Goal: Information Seeking & Learning: Learn about a topic

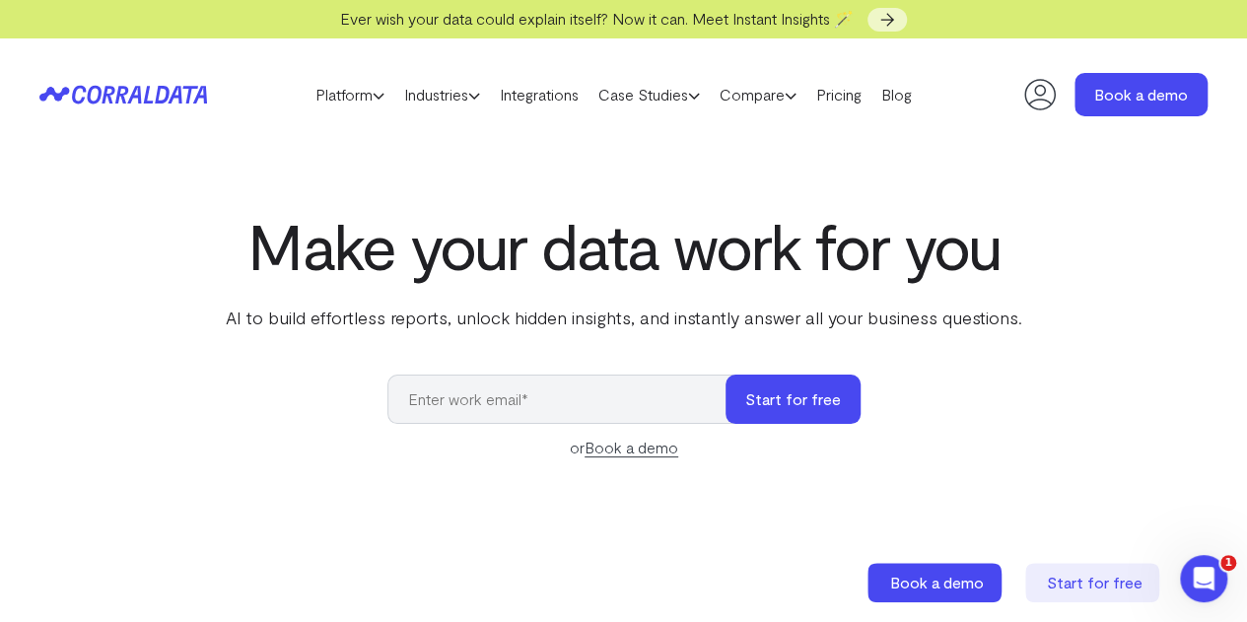
drag, startPoint x: 491, startPoint y: 190, endPoint x: 730, endPoint y: 129, distance: 246.3
click at [872, 91] on link "Pricing" at bounding box center [839, 95] width 65 height 30
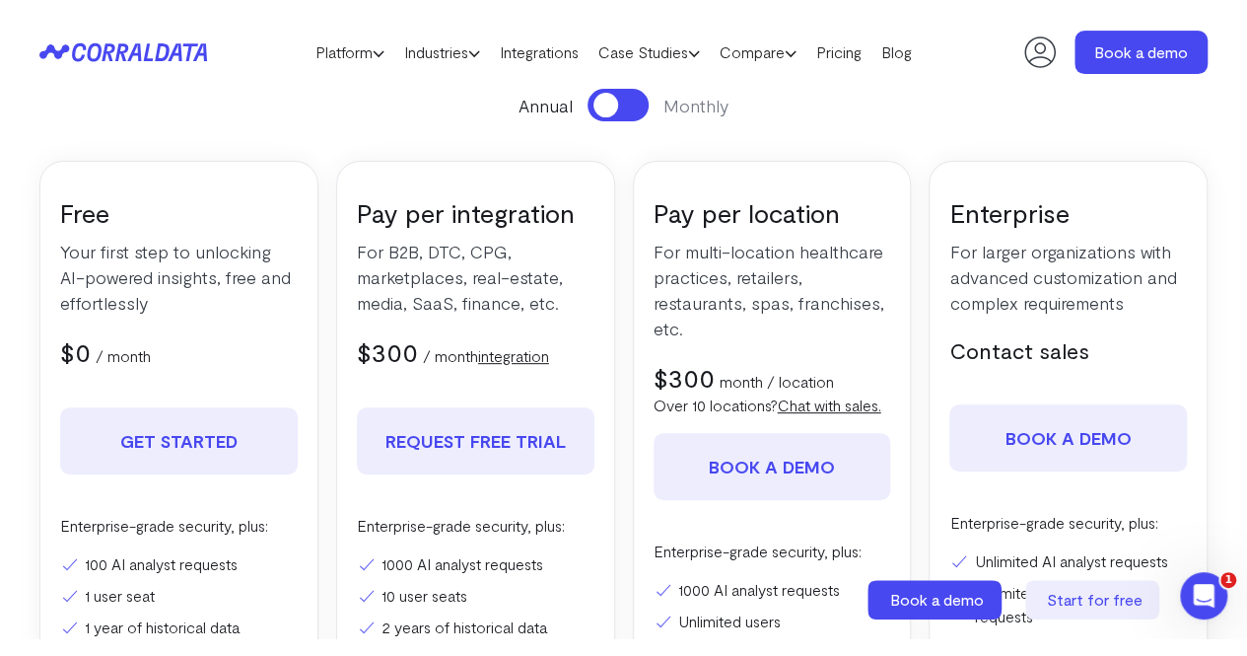
scroll to position [283, 0]
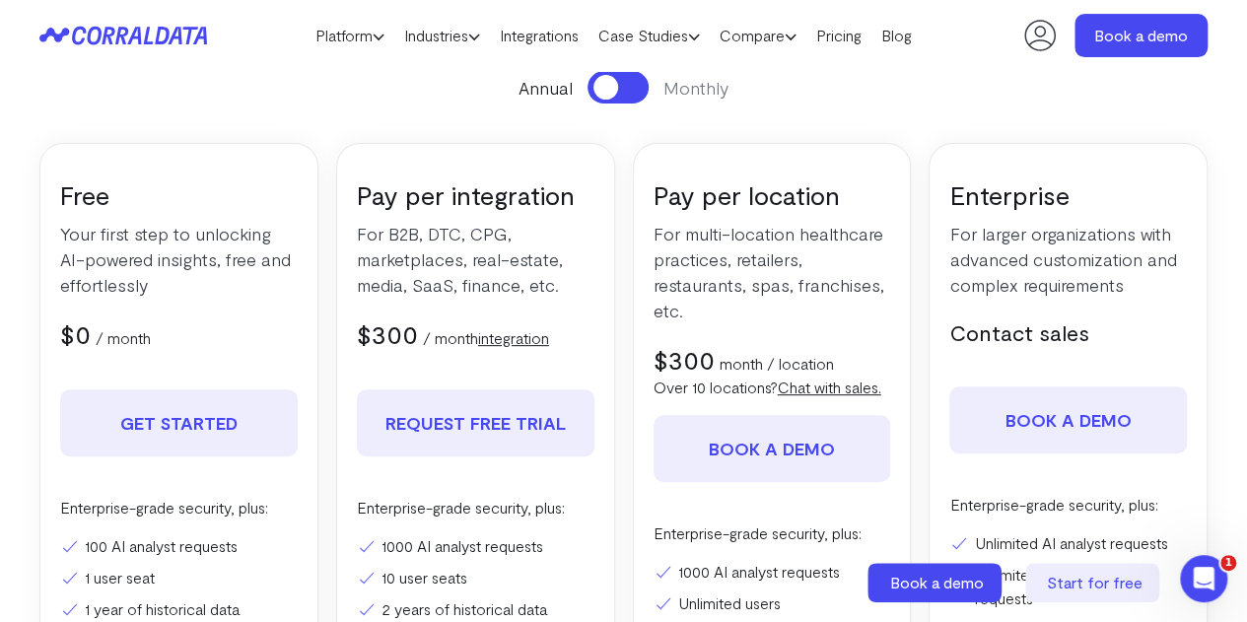
click at [612, 432] on div "Pay per integration For B2B, DTC, CPG, marketplaces, real-estate, media, SaaS, …" at bounding box center [475, 474] width 279 height 663
click at [12, 108] on section "Pricing Everything you need to turn your data into ROI. Start for free. No cred…" at bounding box center [623, 336] width 1247 height 1097
drag, startPoint x: 12, startPoint y: 108, endPoint x: 970, endPoint y: 137, distance: 958.9
click at [970, 137] on div "Annual Monthly Free Your first step to unlocking AI-powered insights, free and …" at bounding box center [623, 438] width 1169 height 735
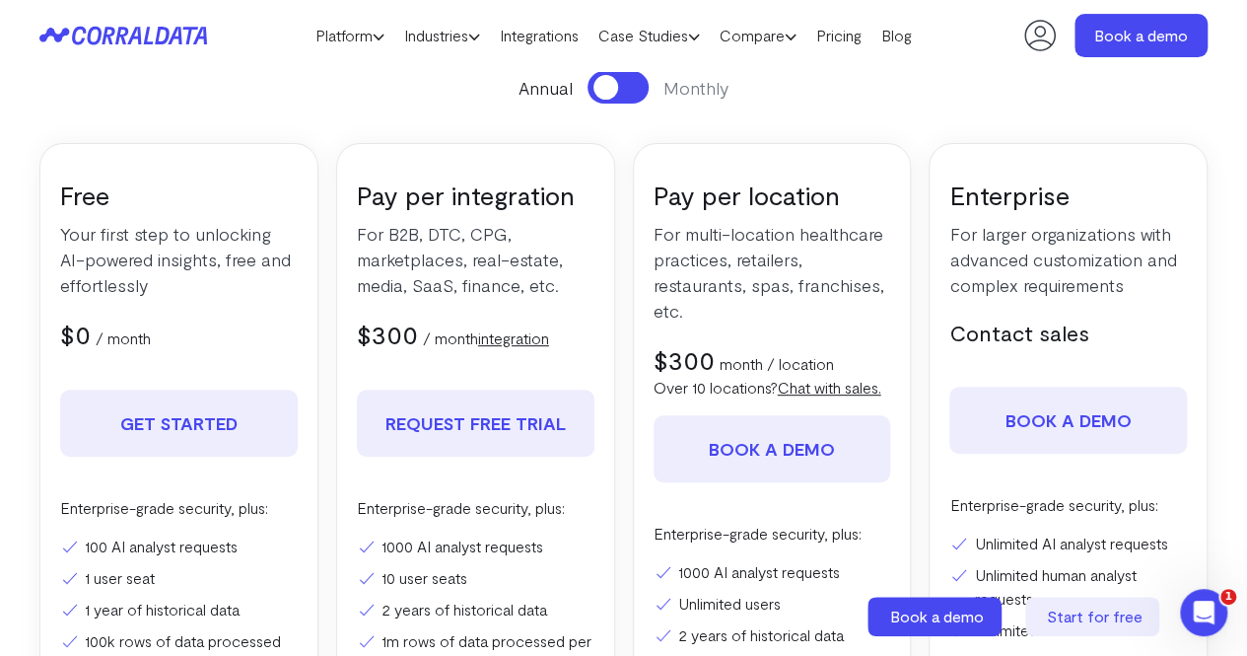
click at [175, 35] on icon at bounding box center [123, 36] width 168 height 20
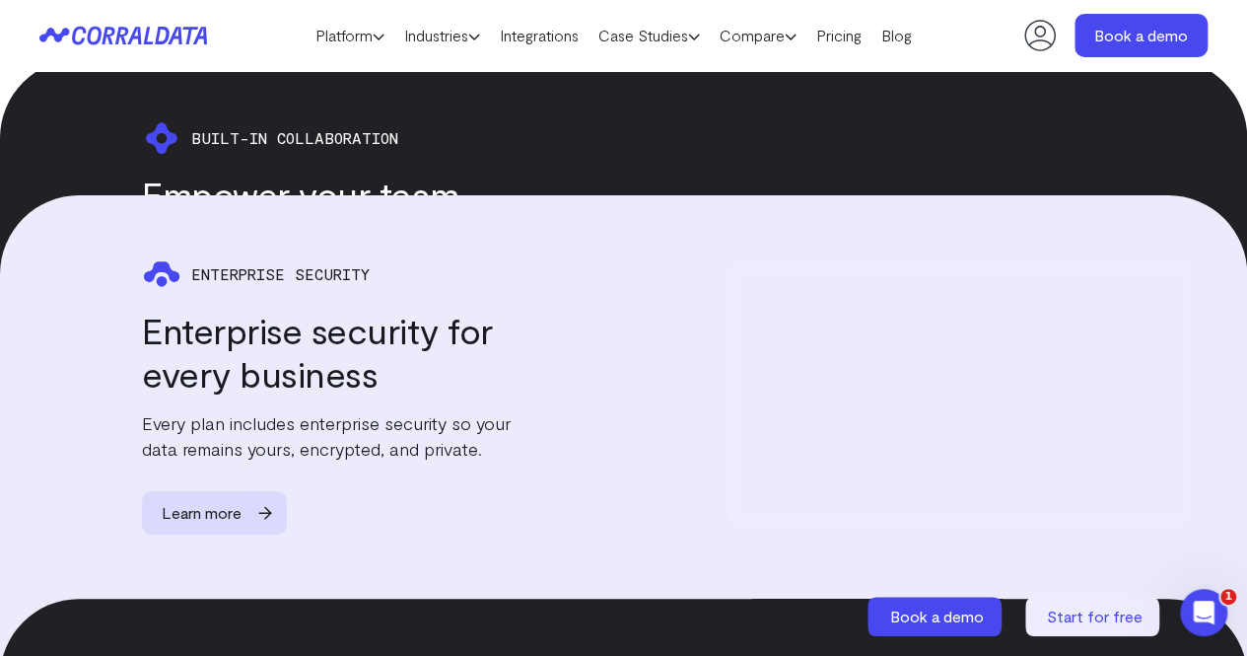
scroll to position [4309, 0]
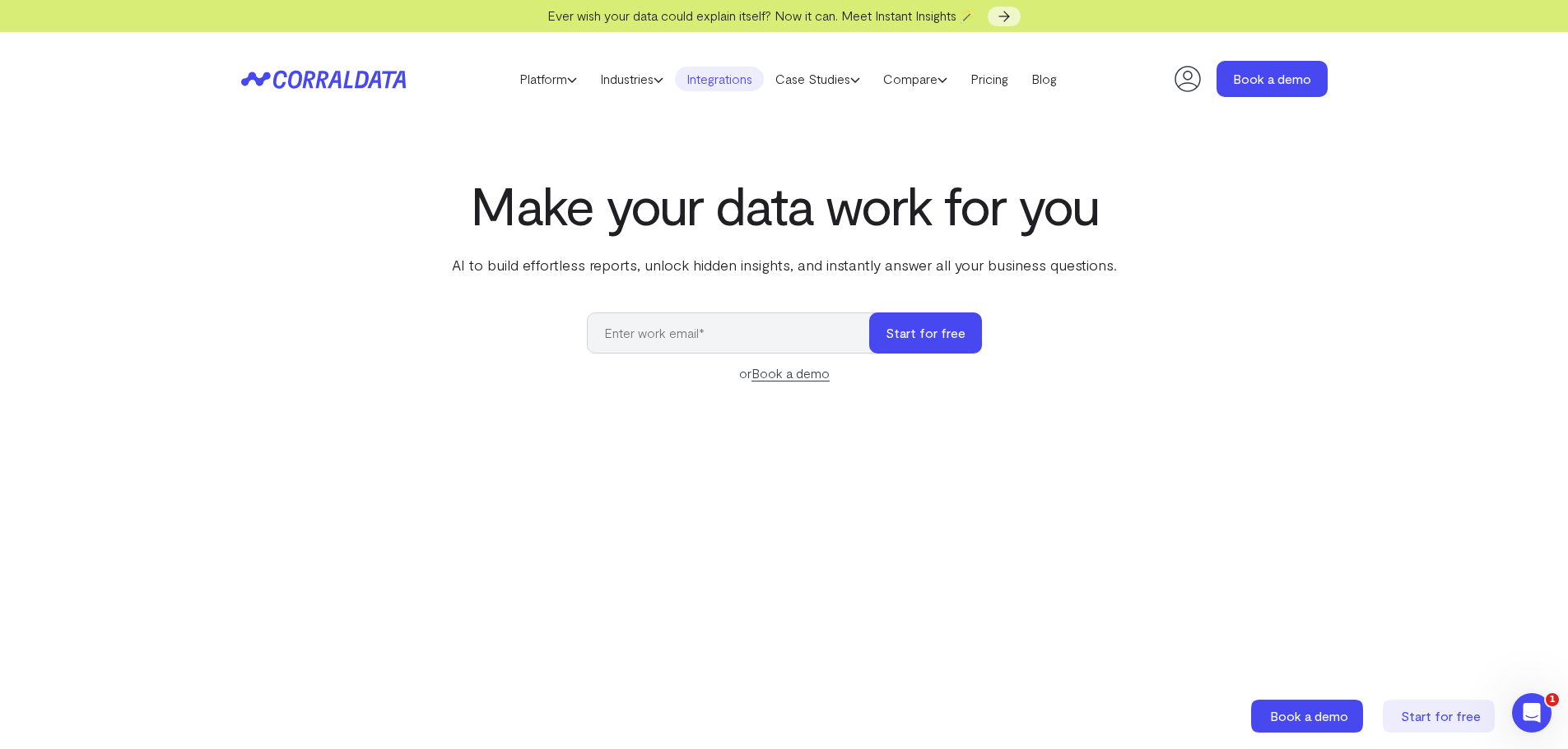
click at [747, 78] on link "Integrations" at bounding box center [719, 79] width 89 height 25
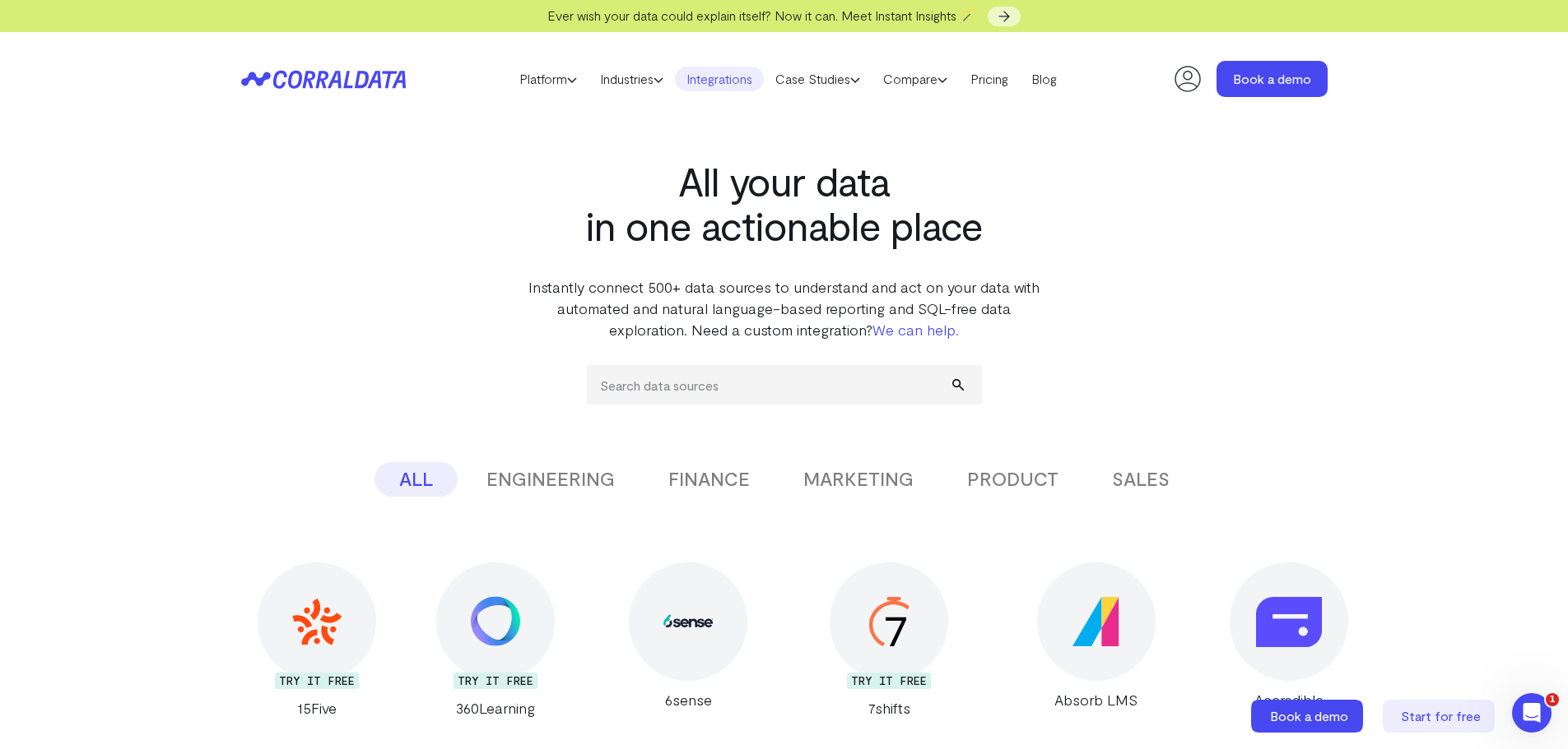
click at [576, 479] on button "ENGINEERING" at bounding box center [550, 479] width 178 height 34
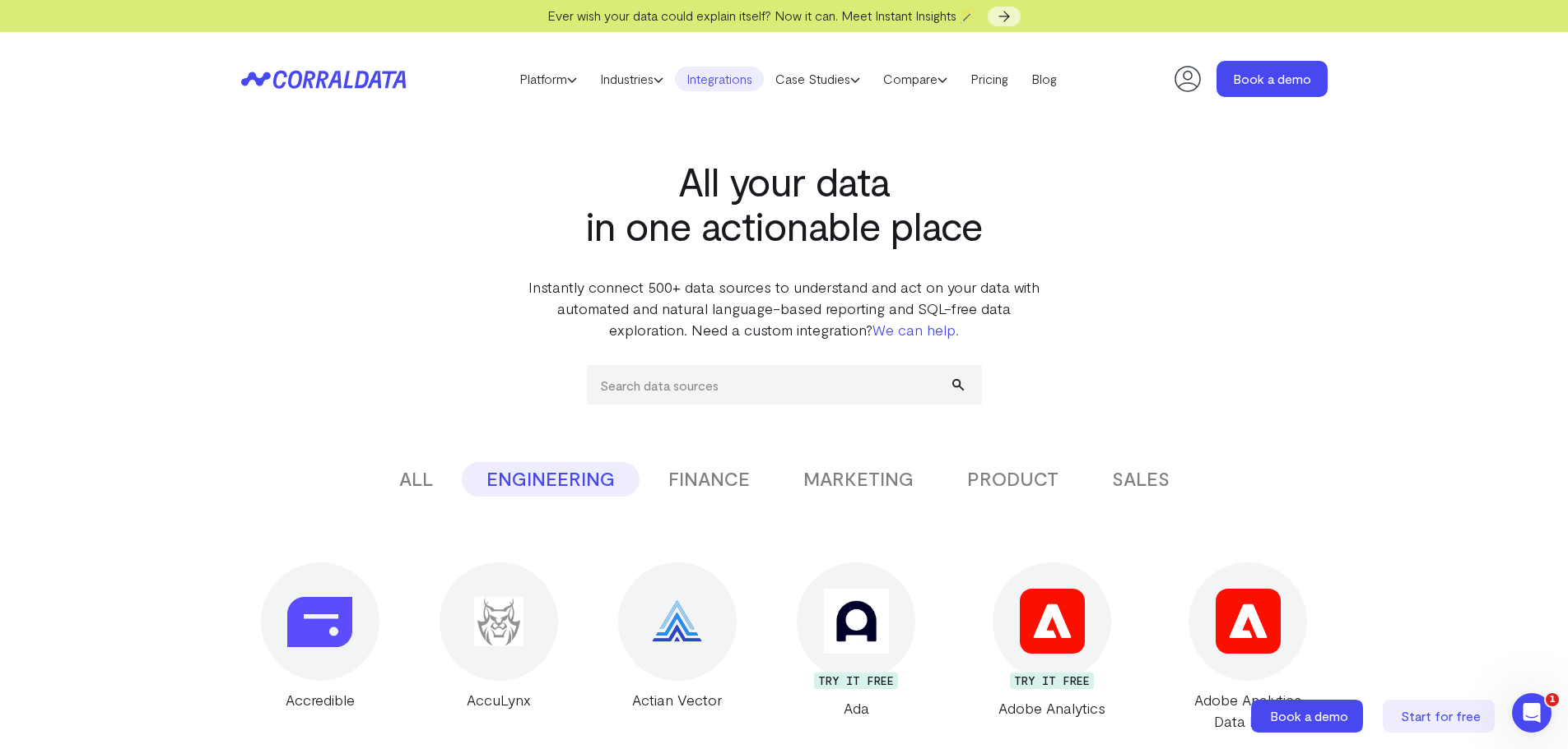
click at [742, 483] on button "FINANCE" at bounding box center [708, 479] width 131 height 34
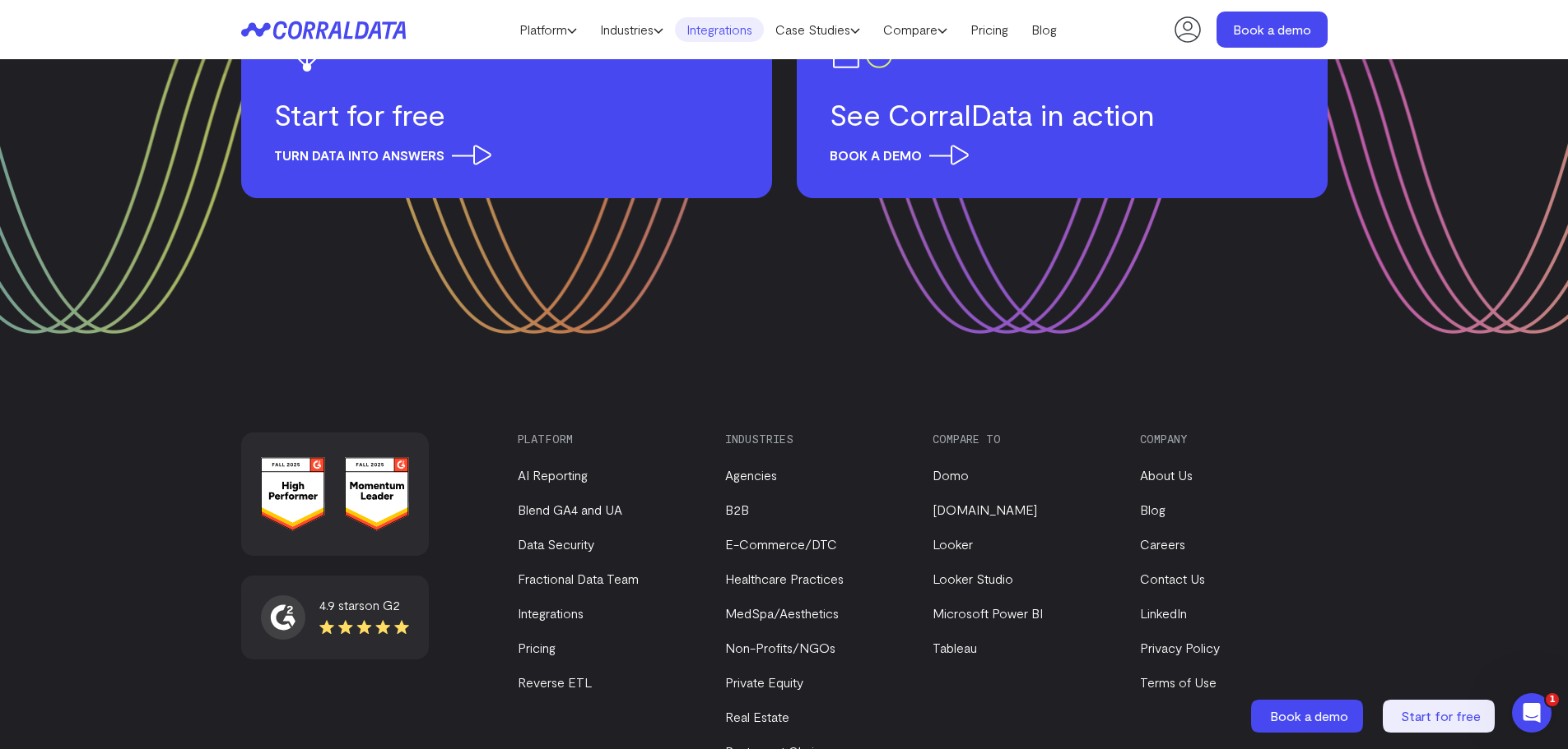
scroll to position [5869, 0]
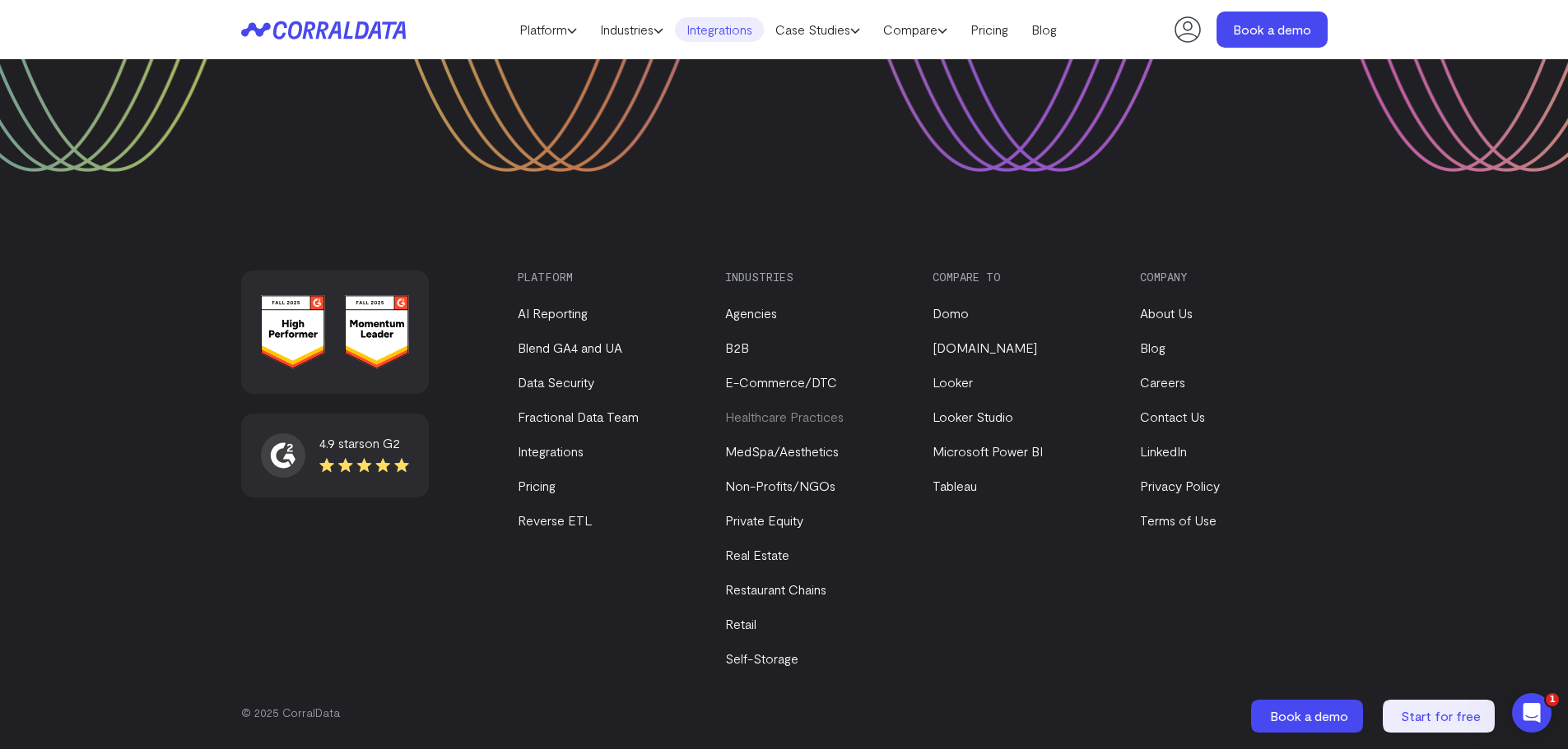
click at [770, 422] on link "Healthcare Practices" at bounding box center [784, 416] width 118 height 16
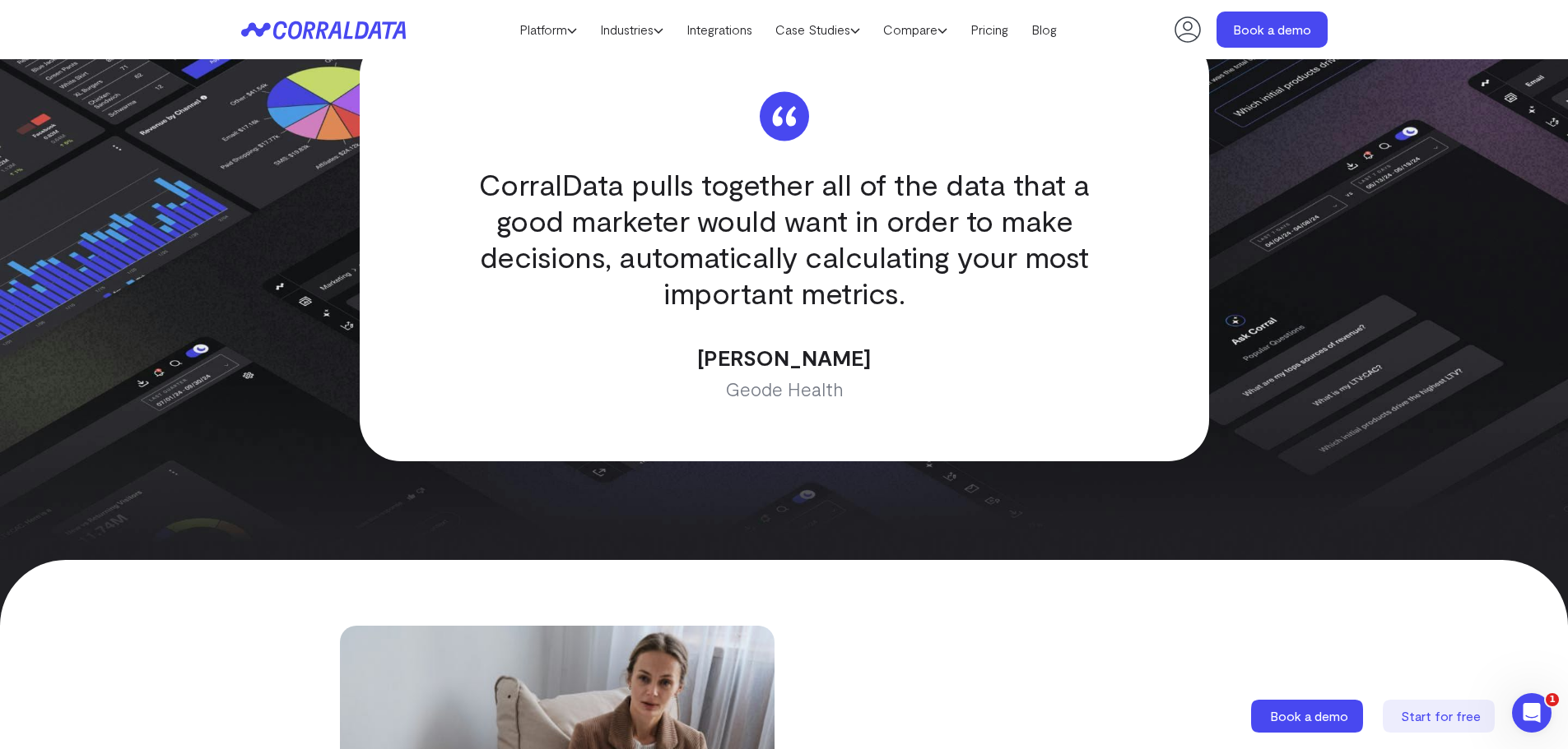
scroll to position [6533, 0]
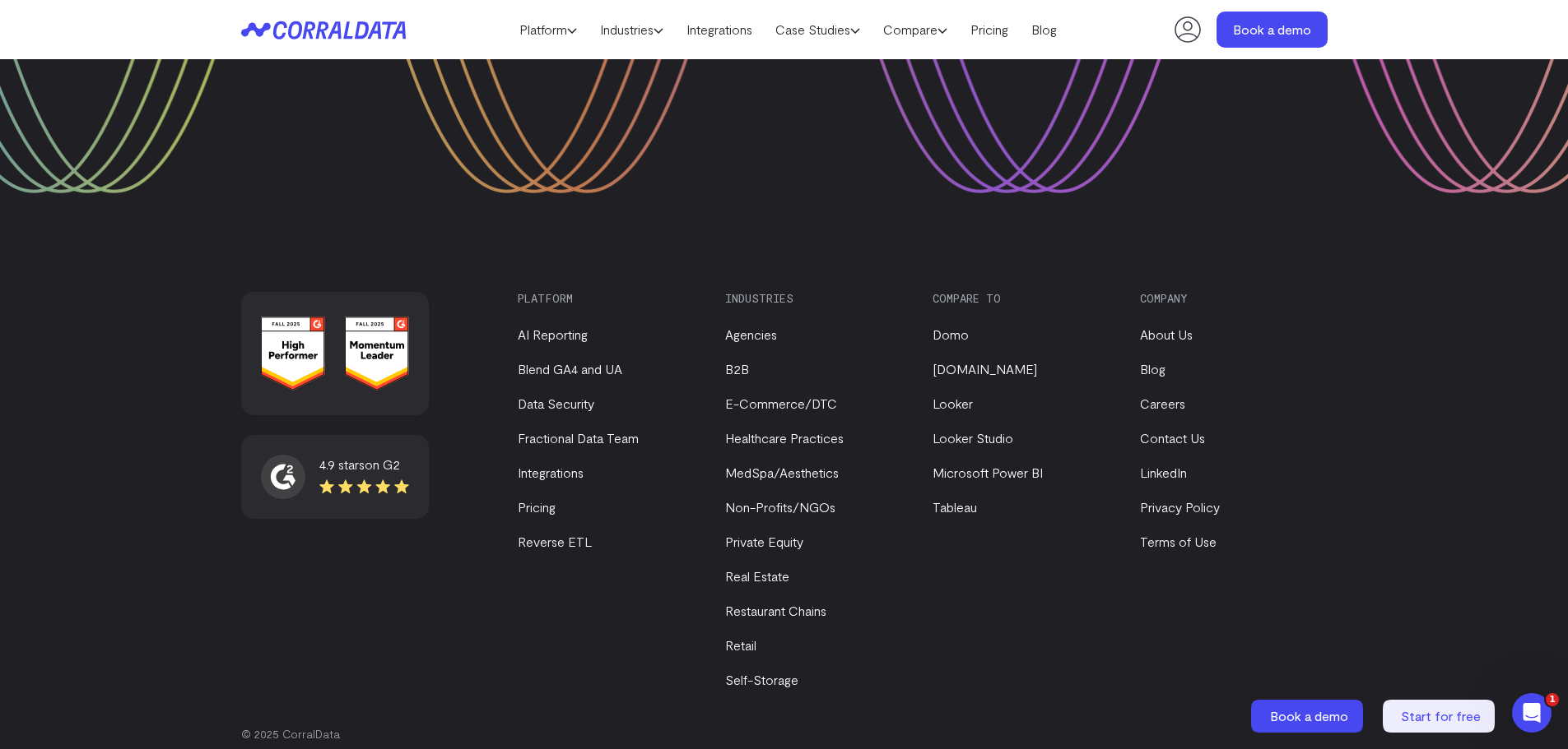
click at [1282, 394] on li "Careers" at bounding box center [1229, 404] width 179 height 20
click at [1429, 409] on div "4.9 stars on G2 Platform AI Reporting Blend GA4 and UA Data Security Fractional…" at bounding box center [784, 506] width 1568 height 528
